Goal: Information Seeking & Learning: Stay updated

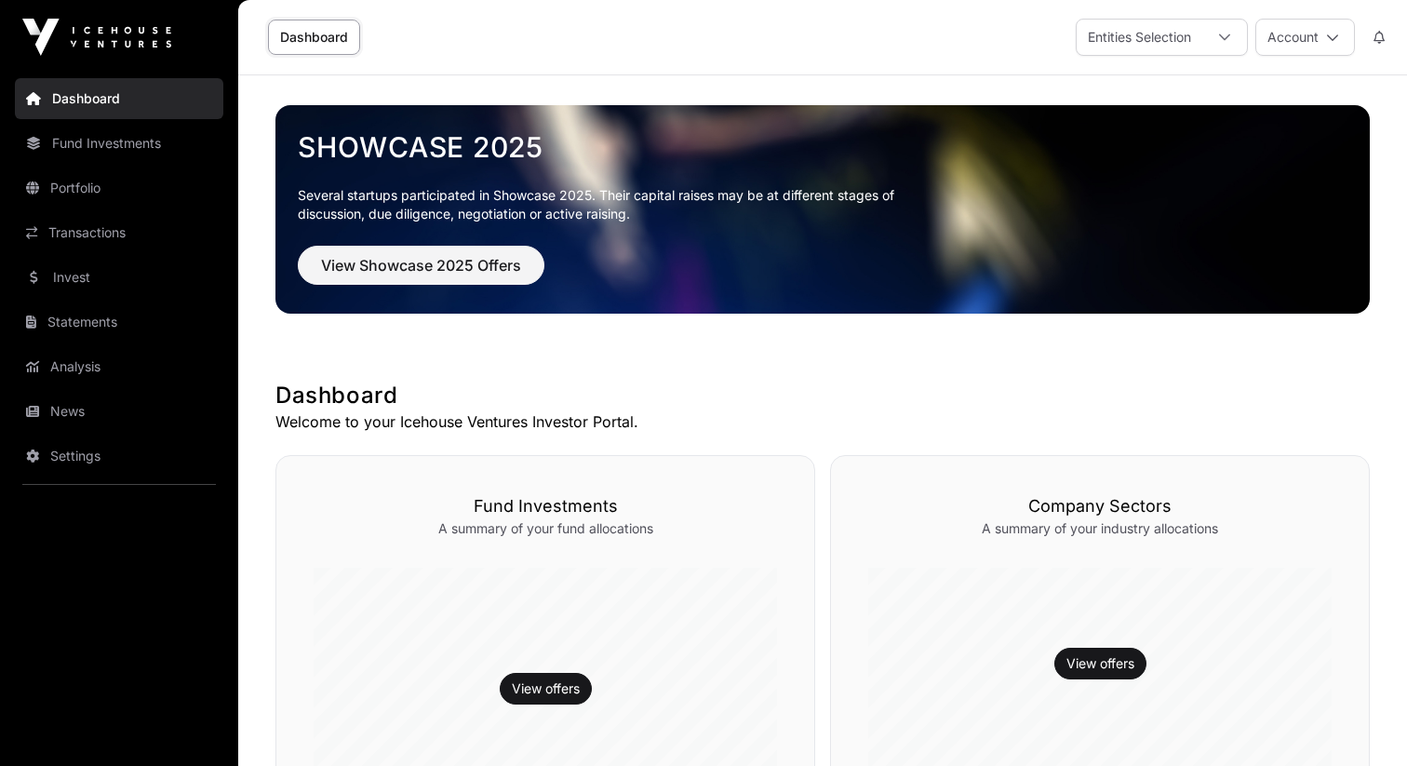
click at [124, 427] on link "News" at bounding box center [119, 411] width 208 height 41
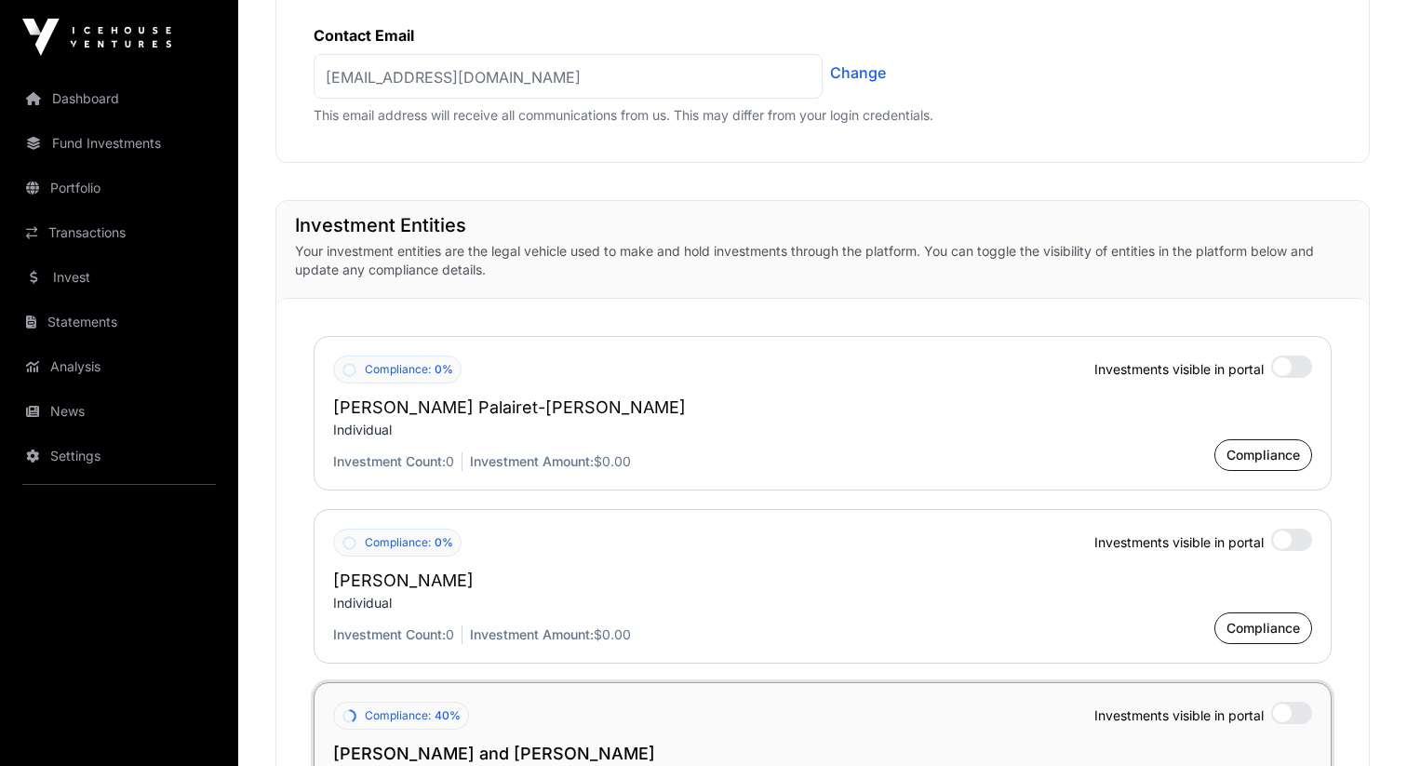
scroll to position [1322, 0]
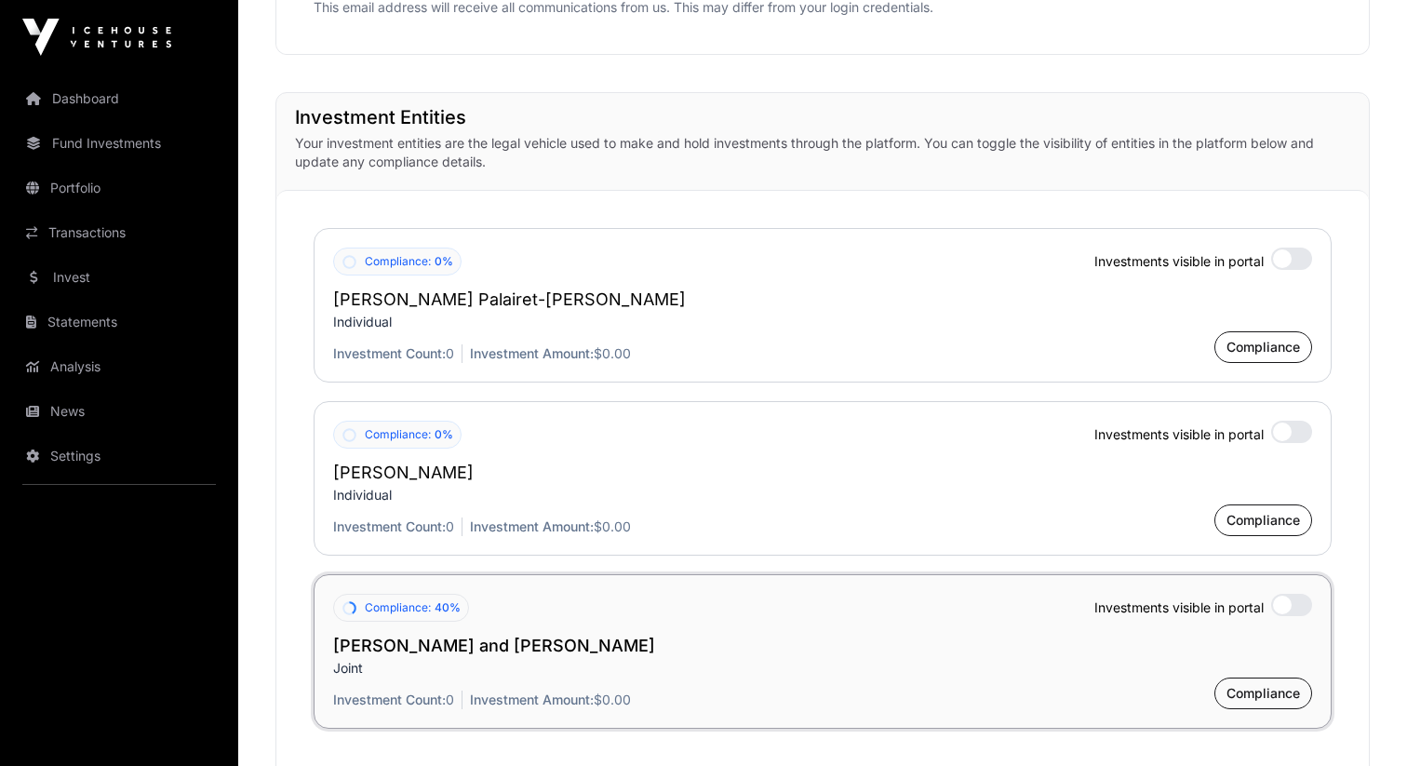
click at [121, 413] on link "News" at bounding box center [119, 411] width 208 height 41
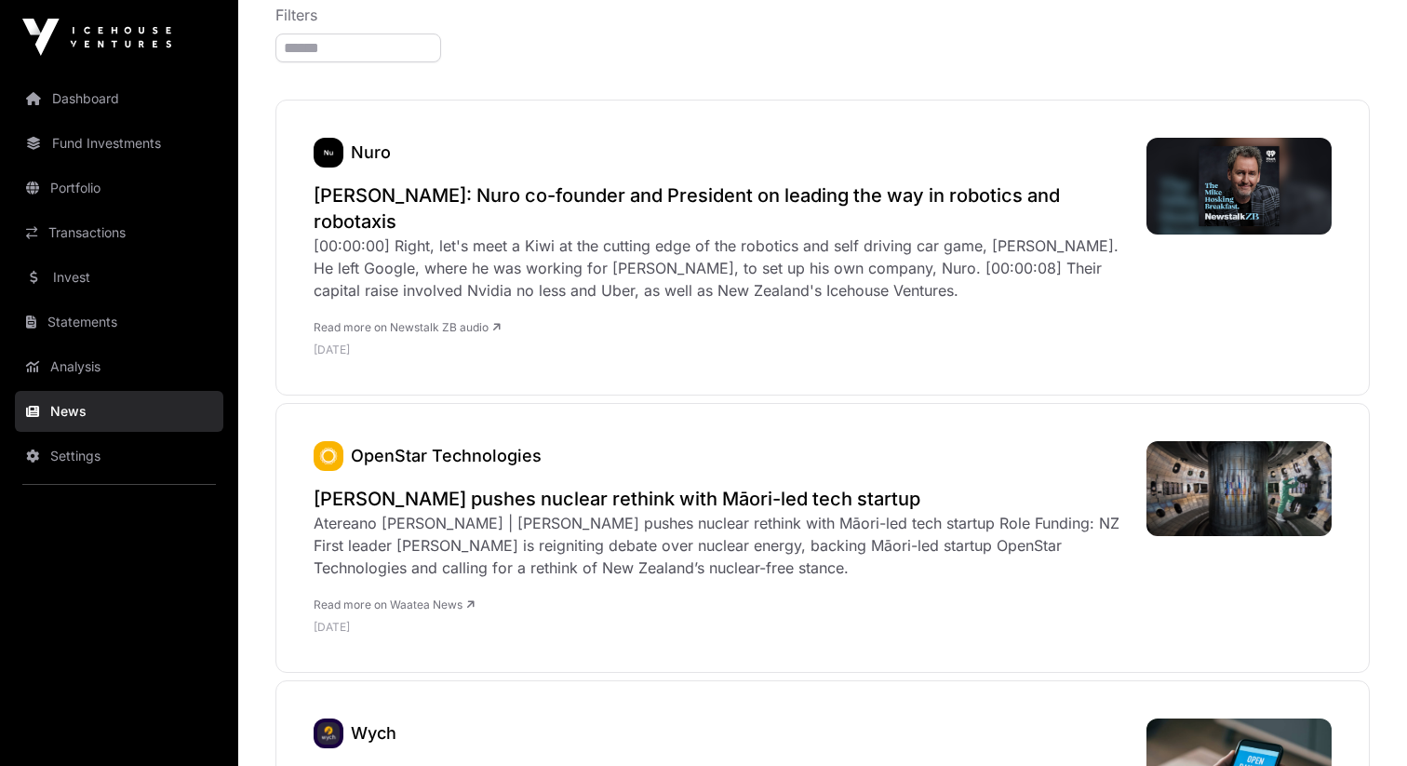
scroll to position [264, 0]
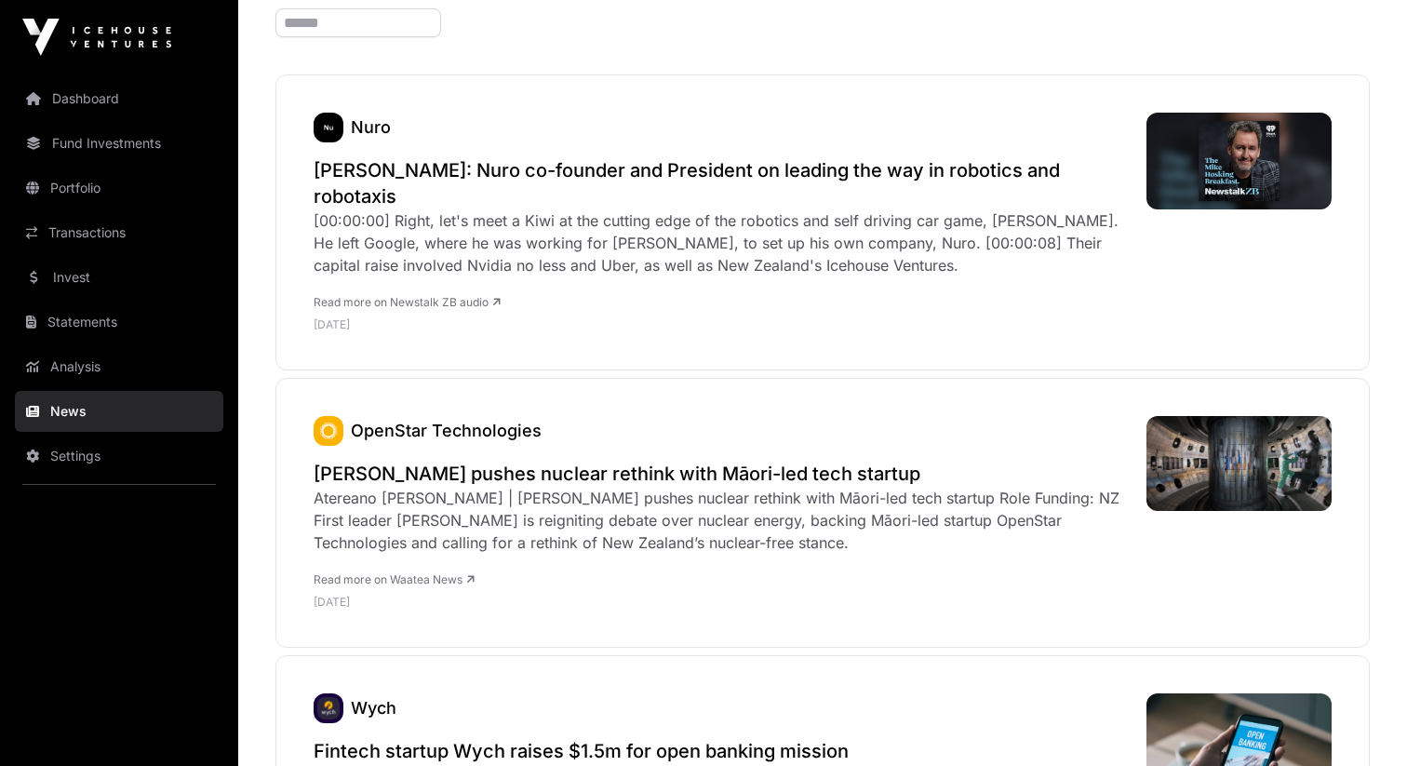
click at [835, 479] on h2 "[PERSON_NAME] pushes nuclear rethink with Māori-led tech startup" at bounding box center [721, 474] width 814 height 26
